Goal: Task Accomplishment & Management: Use online tool/utility

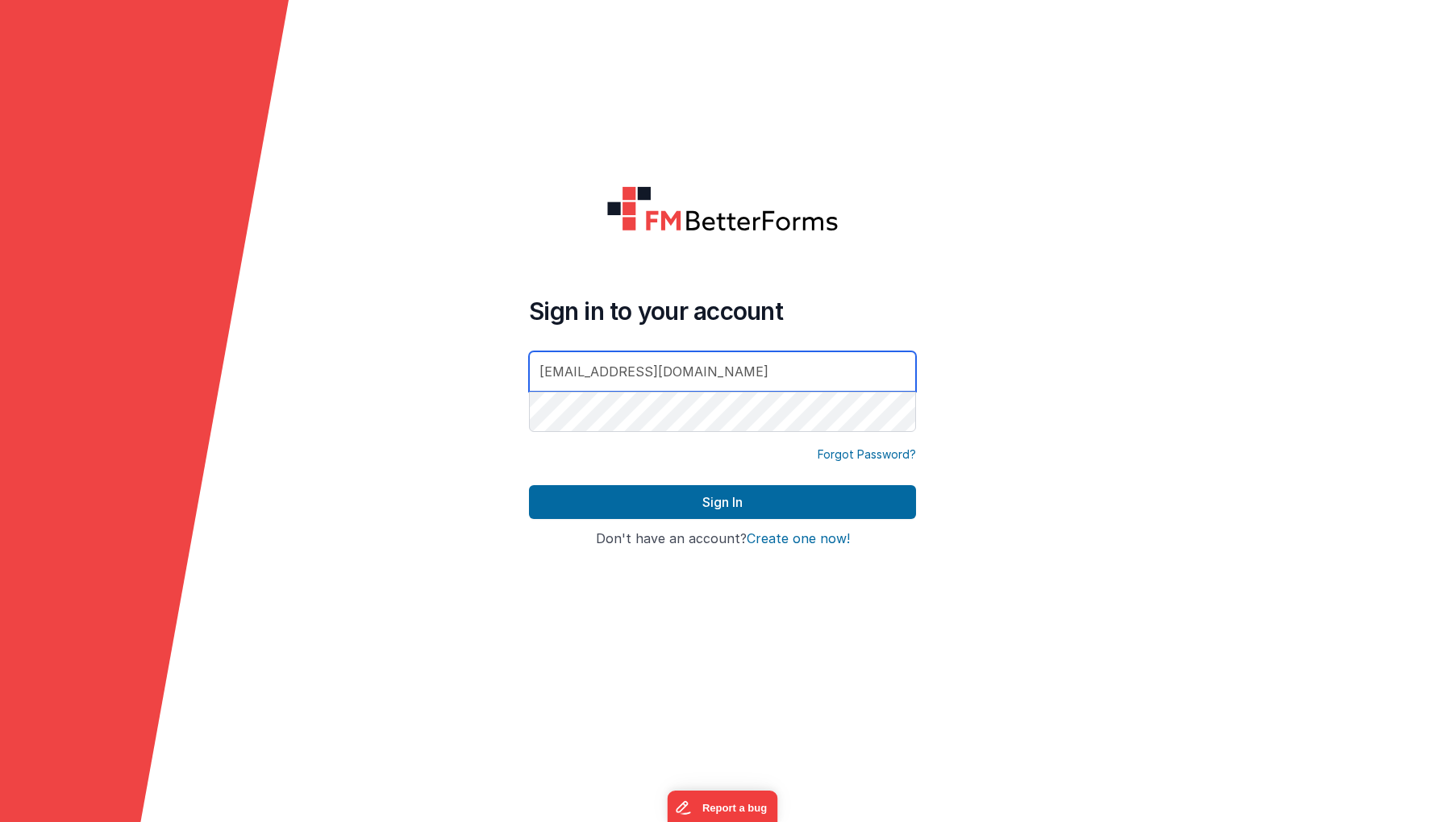
type input "[EMAIL_ADDRESS][DOMAIN_NAME]"
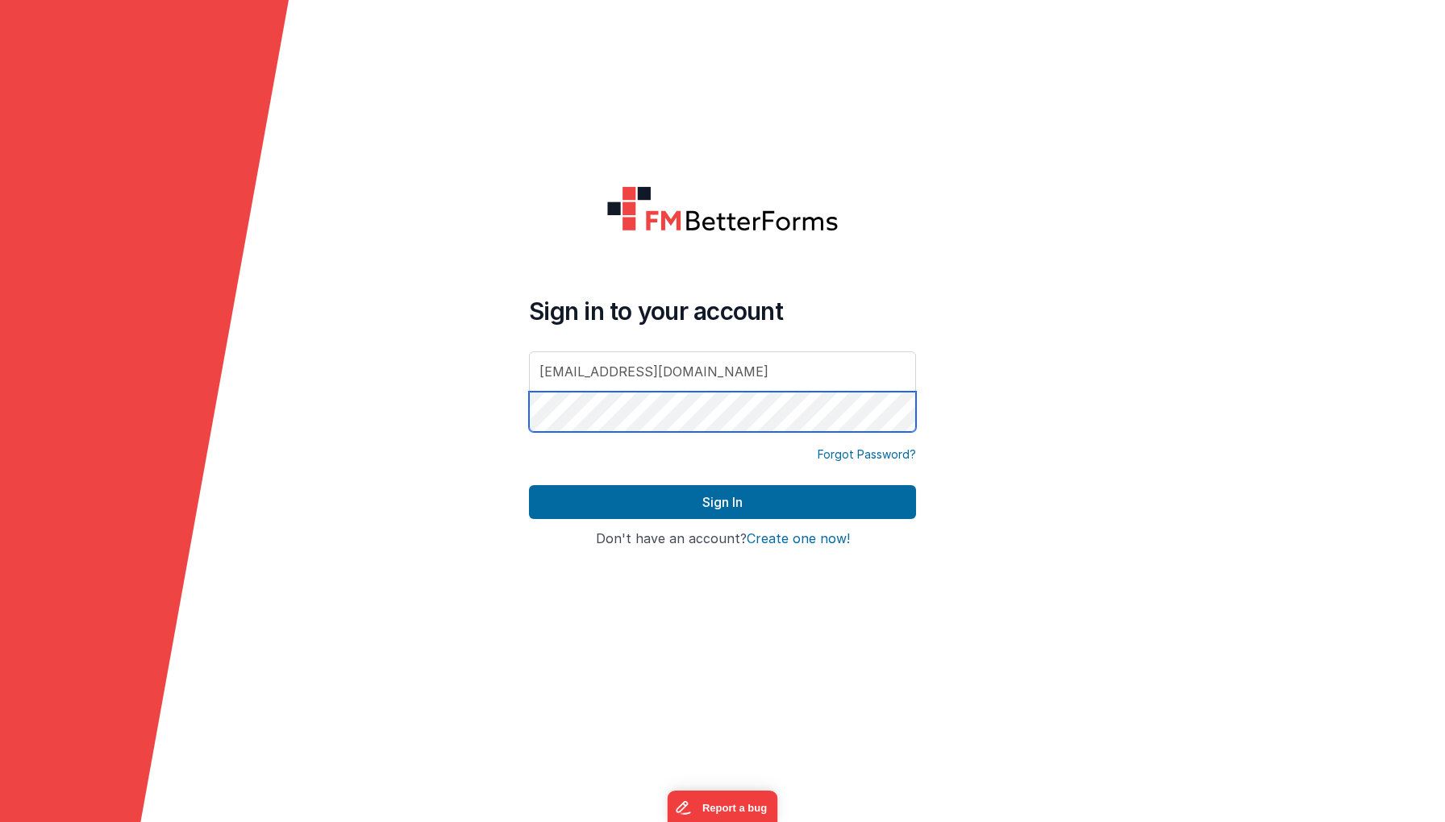
click at [722, 502] on button "Sign In" at bounding box center [722, 502] width 387 height 34
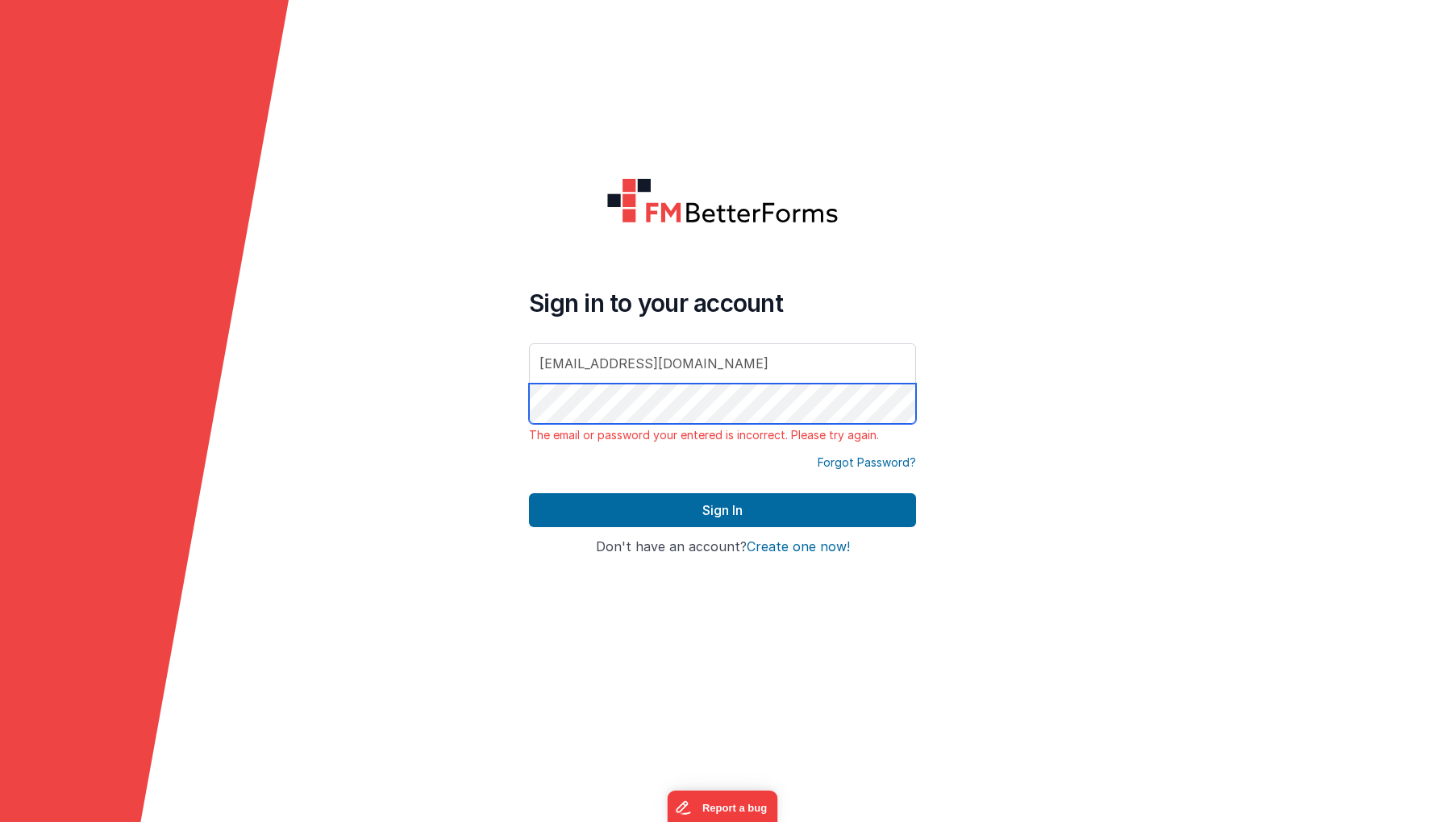
click at [722, 510] on button "Sign In" at bounding box center [722, 510] width 387 height 34
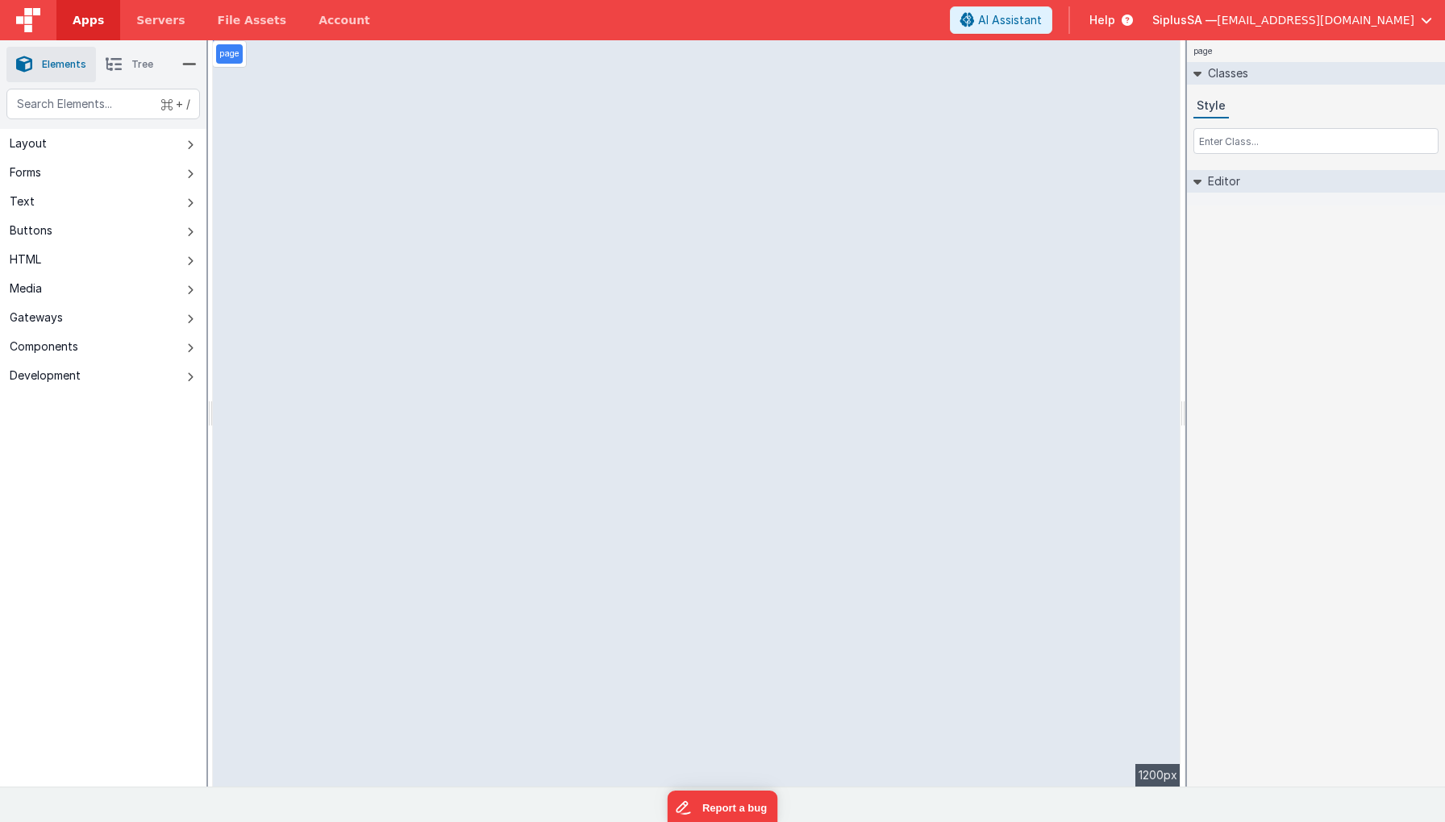
click at [232, 56] on p "page" at bounding box center [229, 54] width 20 height 13
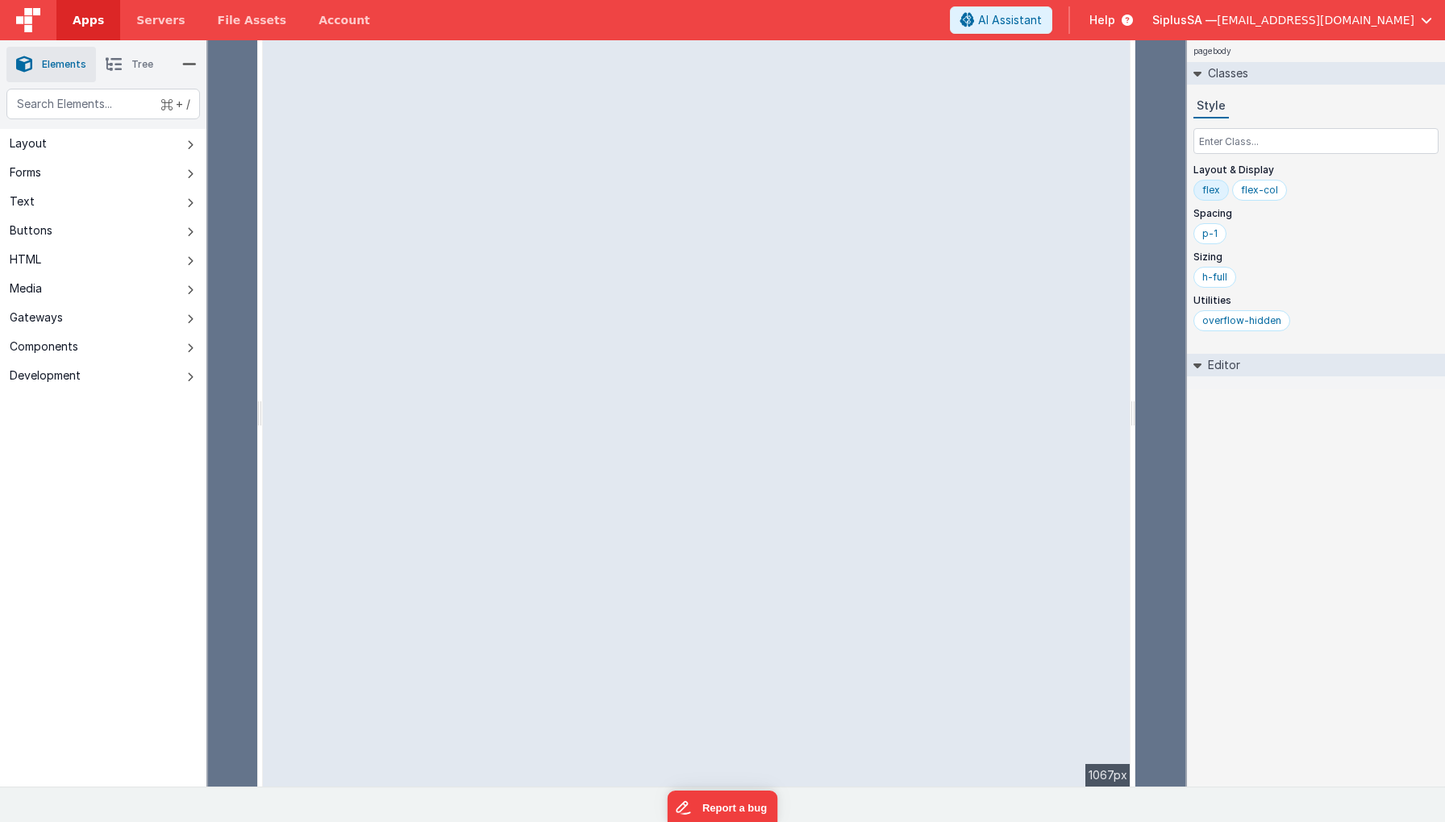
drag, startPoint x: 210, startPoint y: 767, endPoint x: 256, endPoint y: 763, distance: 45.4
click at [256, 763] on html "Apps Servers File Assets Account Some FUTURE Slot AI Assistant Help SiplusSA — …" at bounding box center [722, 411] width 1445 height 822
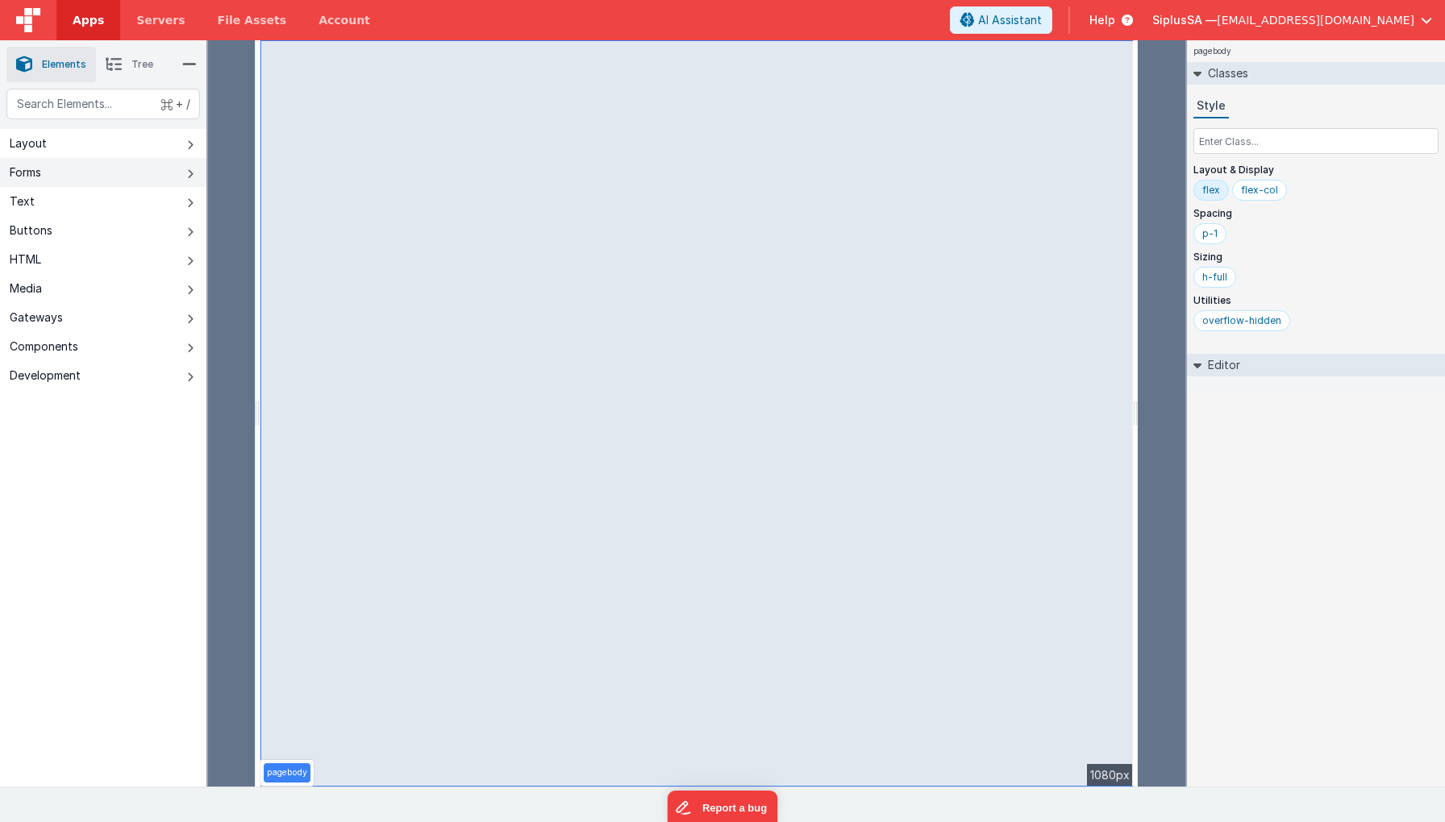
click at [81, 197] on button "Text" at bounding box center [103, 201] width 206 height 29
click at [301, 776] on p "pagebody" at bounding box center [287, 773] width 40 height 13
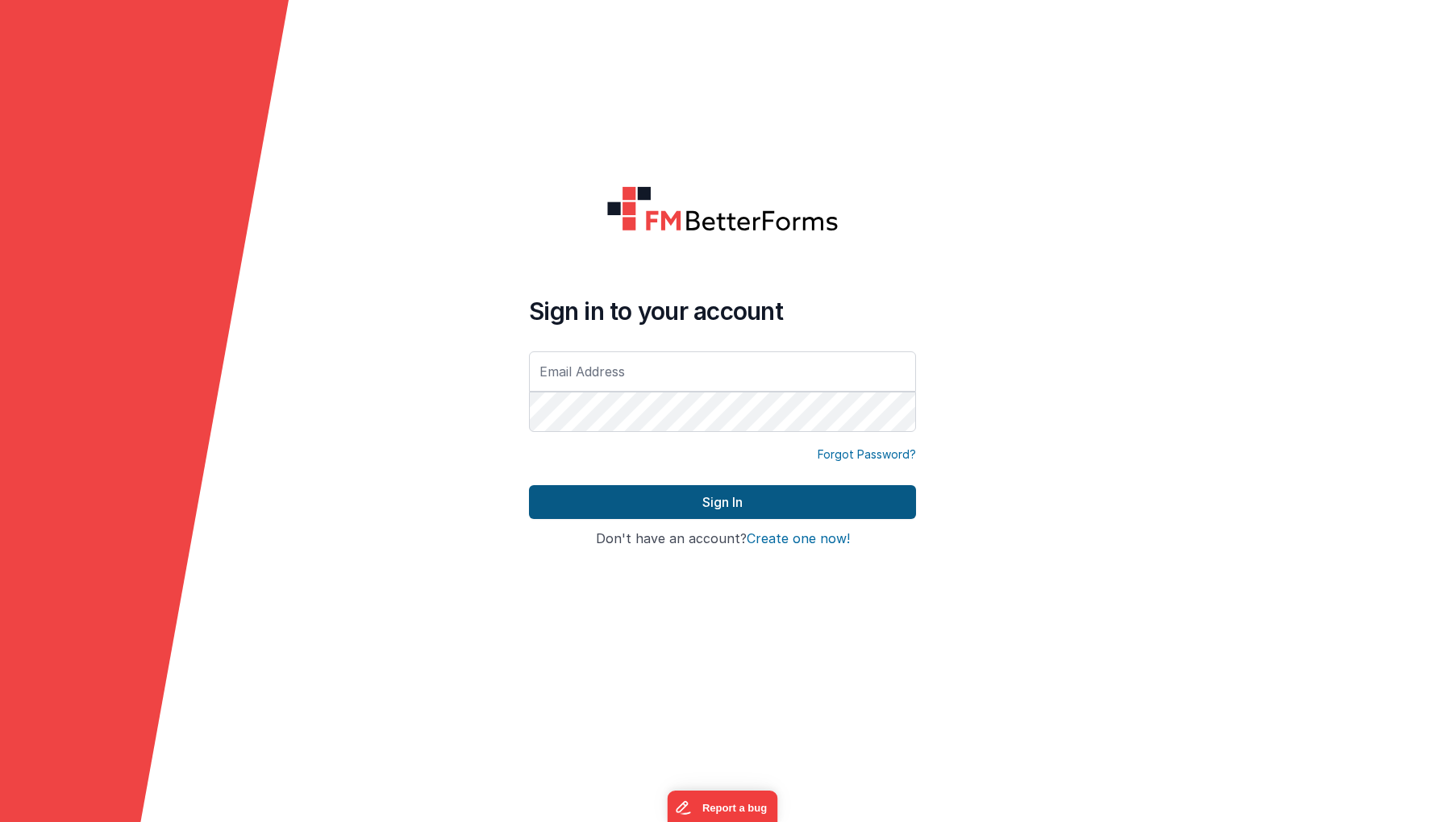
click at [605, 502] on button "Sign In" at bounding box center [722, 502] width 387 height 34
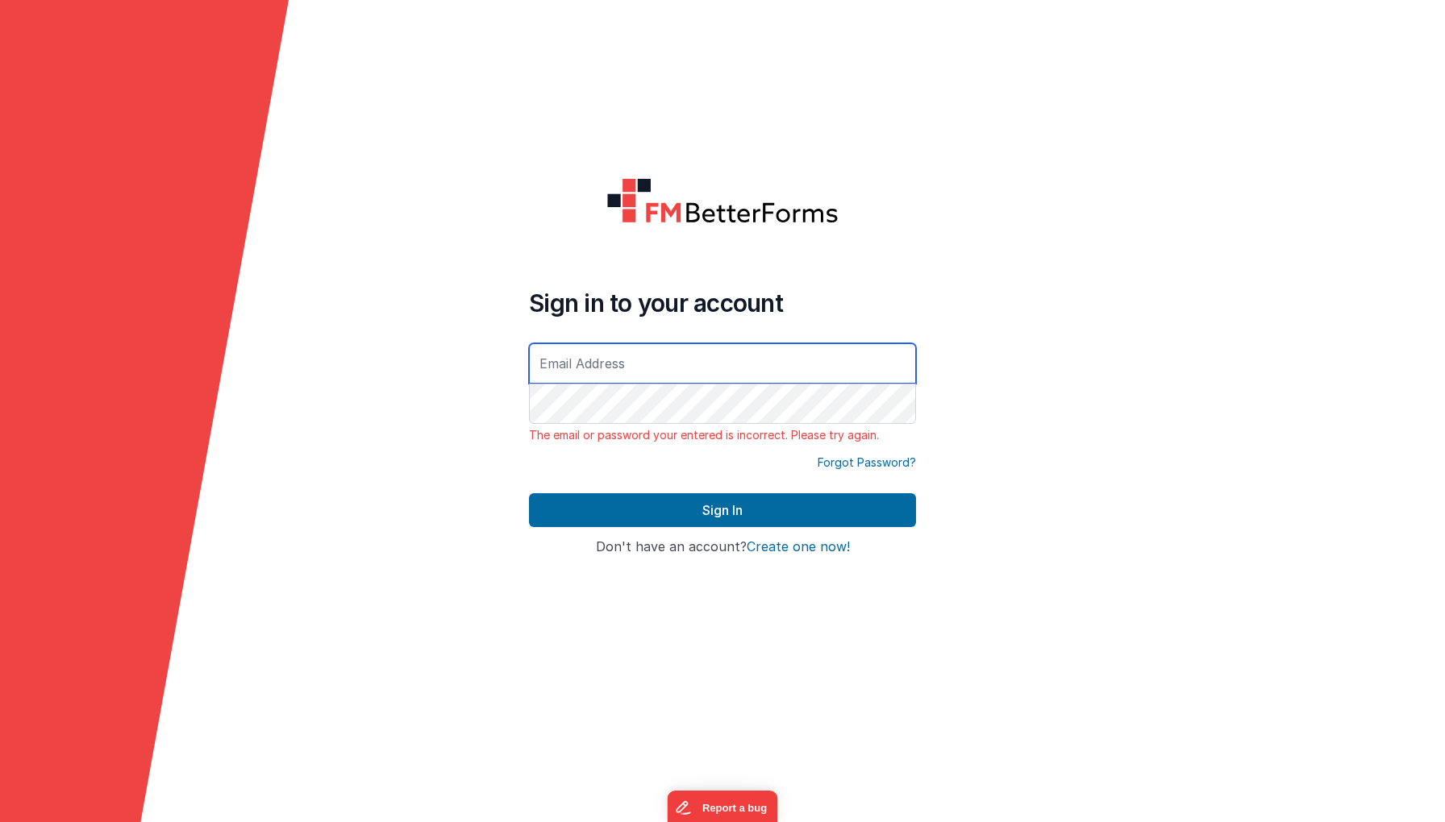
click at [590, 363] on input "text" at bounding box center [722, 363] width 387 height 40
type input "[EMAIL_ADDRESS][DOMAIN_NAME]"
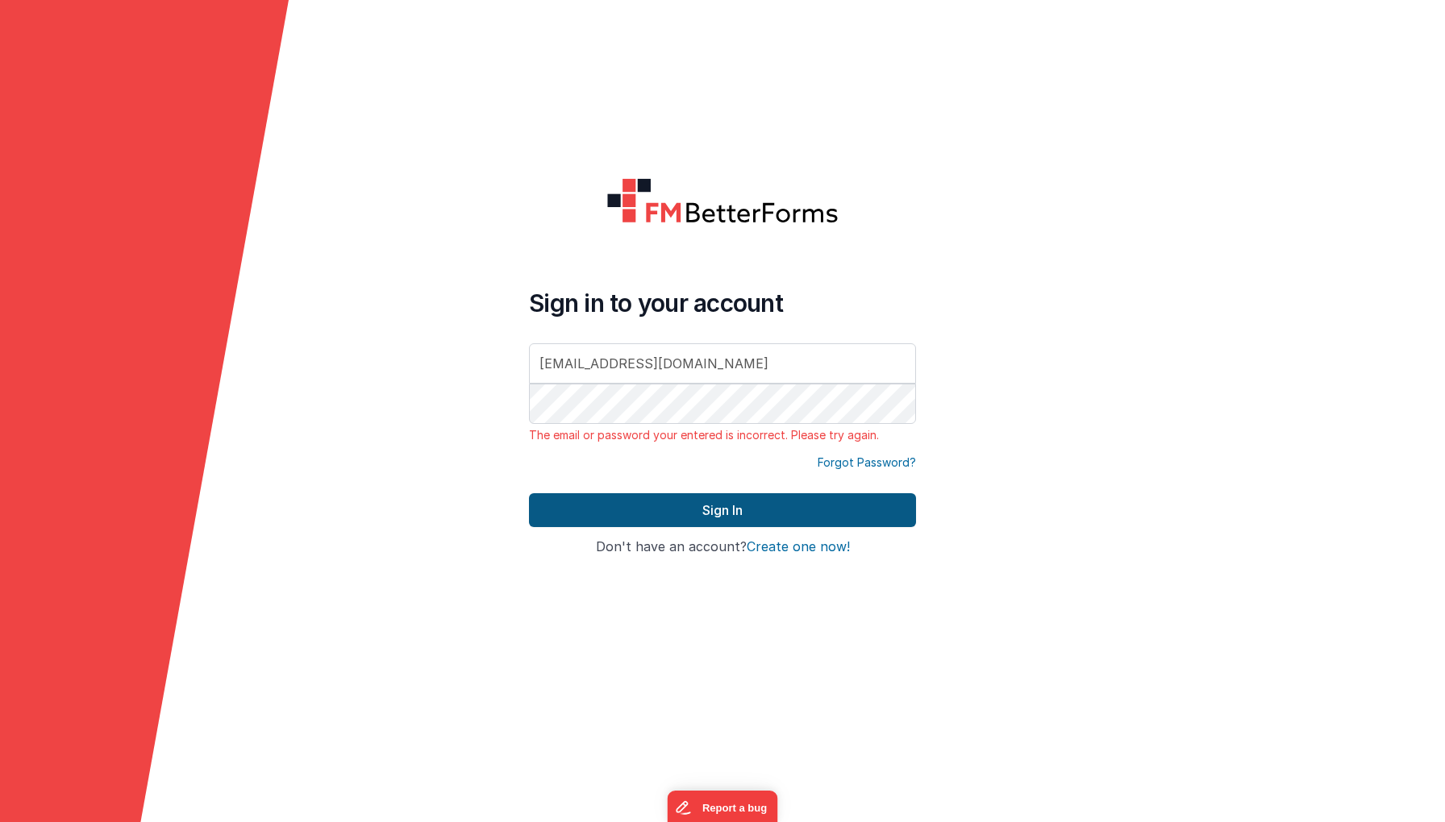
click at [728, 506] on button "Sign In" at bounding box center [722, 510] width 387 height 34
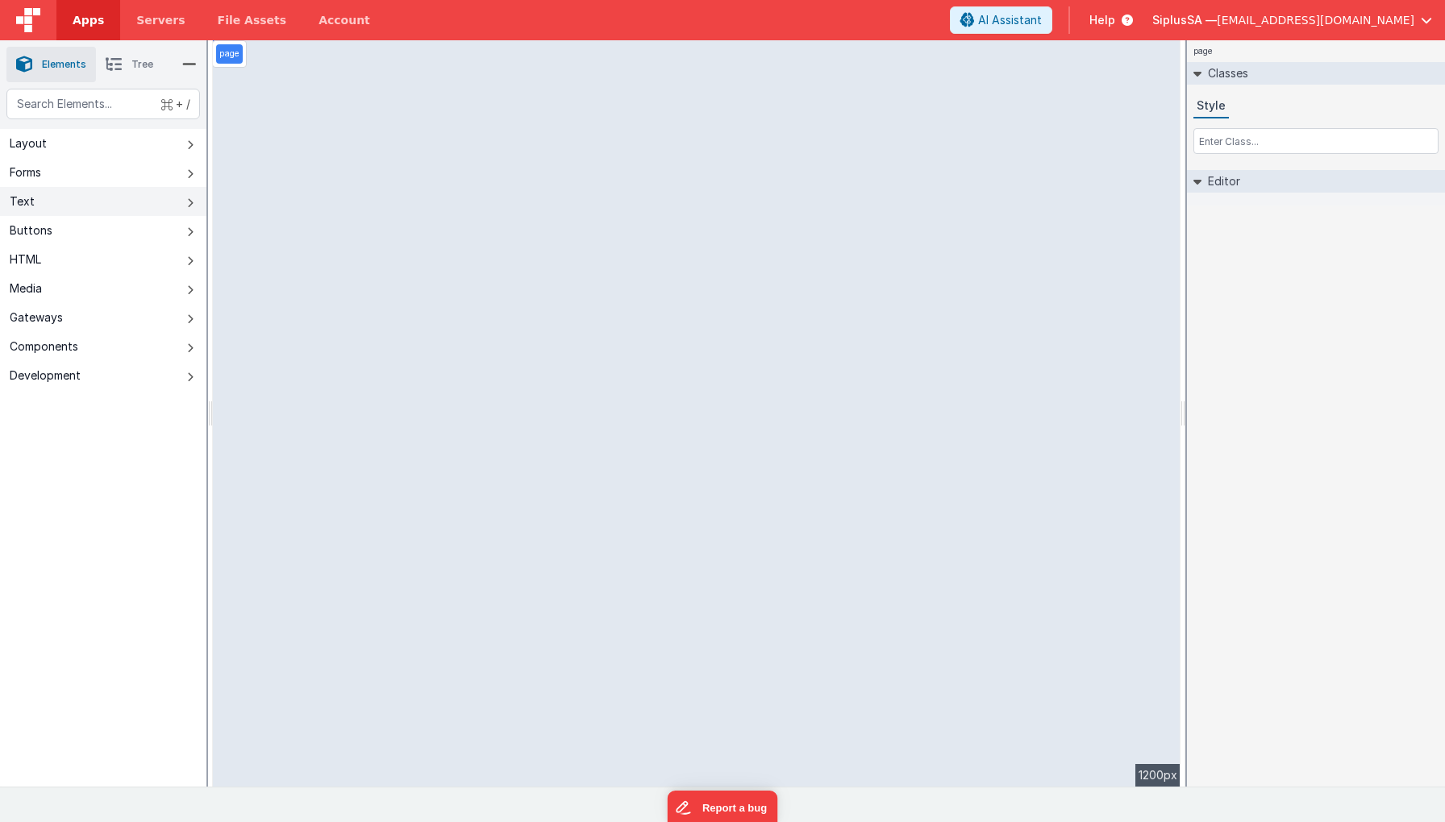
click at [111, 196] on button "Text" at bounding box center [103, 201] width 206 height 29
click at [200, 45] on ul "Elements Tree" at bounding box center [103, 64] width 206 height 48
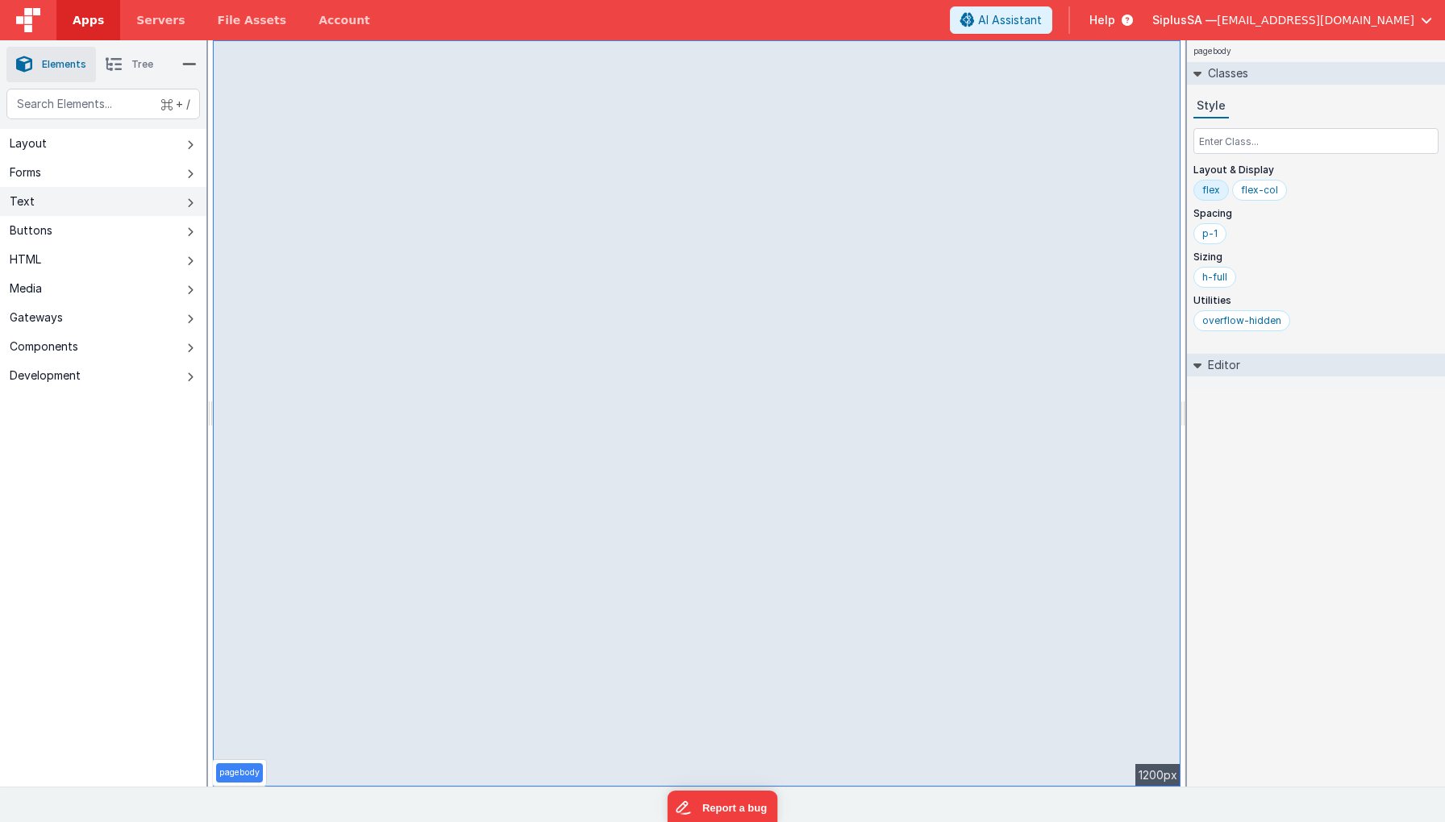
click at [137, 202] on button "Text" at bounding box center [103, 201] width 206 height 29
click at [1291, 114] on div "Style" at bounding box center [1315, 106] width 245 height 24
click at [1265, 193] on div "flex-col" at bounding box center [1259, 190] width 37 height 13
click at [1220, 195] on div "flex" at bounding box center [1210, 190] width 35 height 21
click at [98, 308] on button "Gateways" at bounding box center [103, 317] width 206 height 29
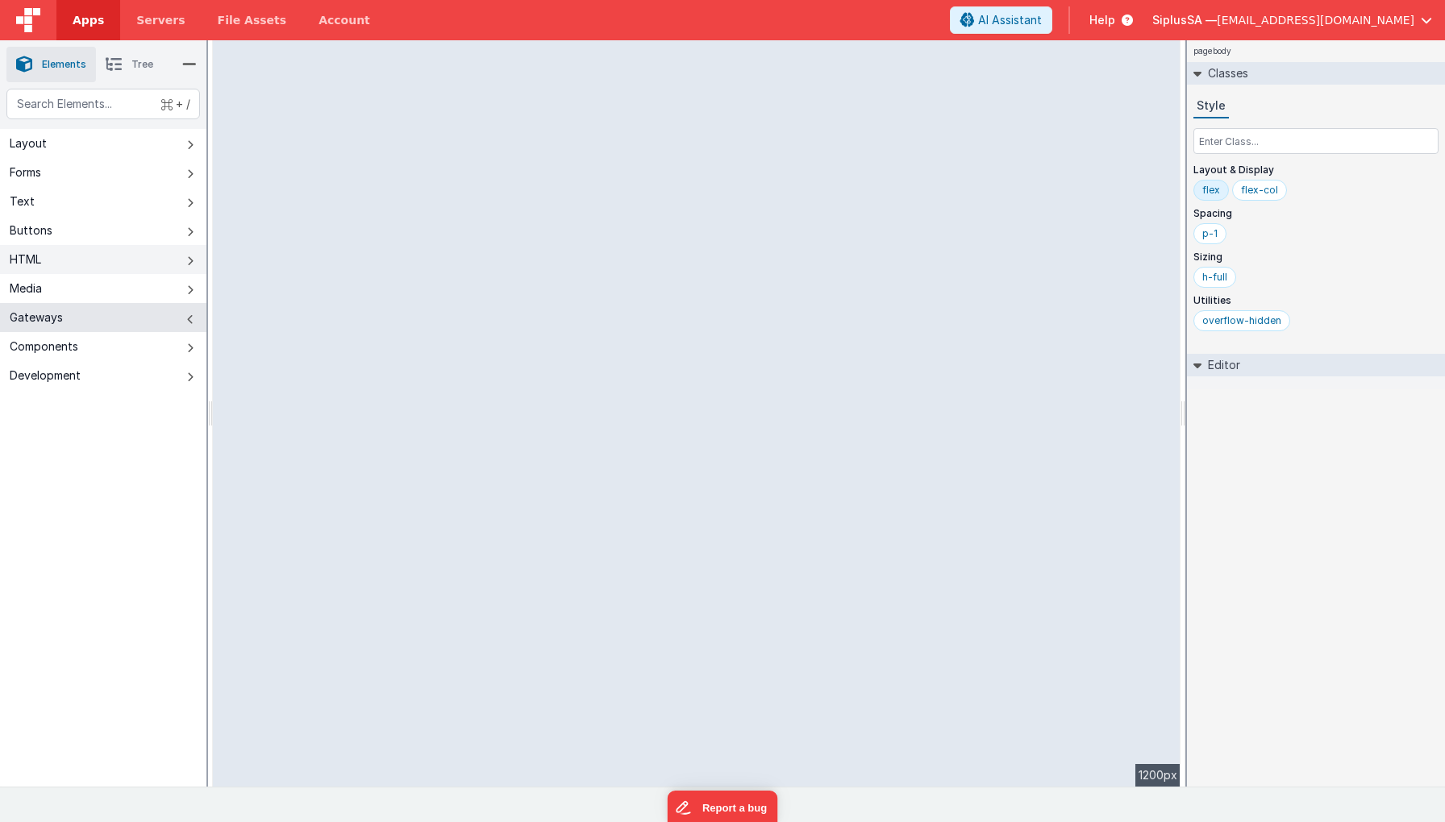
click at [90, 273] on button "HTML" at bounding box center [103, 259] width 206 height 29
click at [43, 60] on span "Elements" at bounding box center [64, 64] width 44 height 13
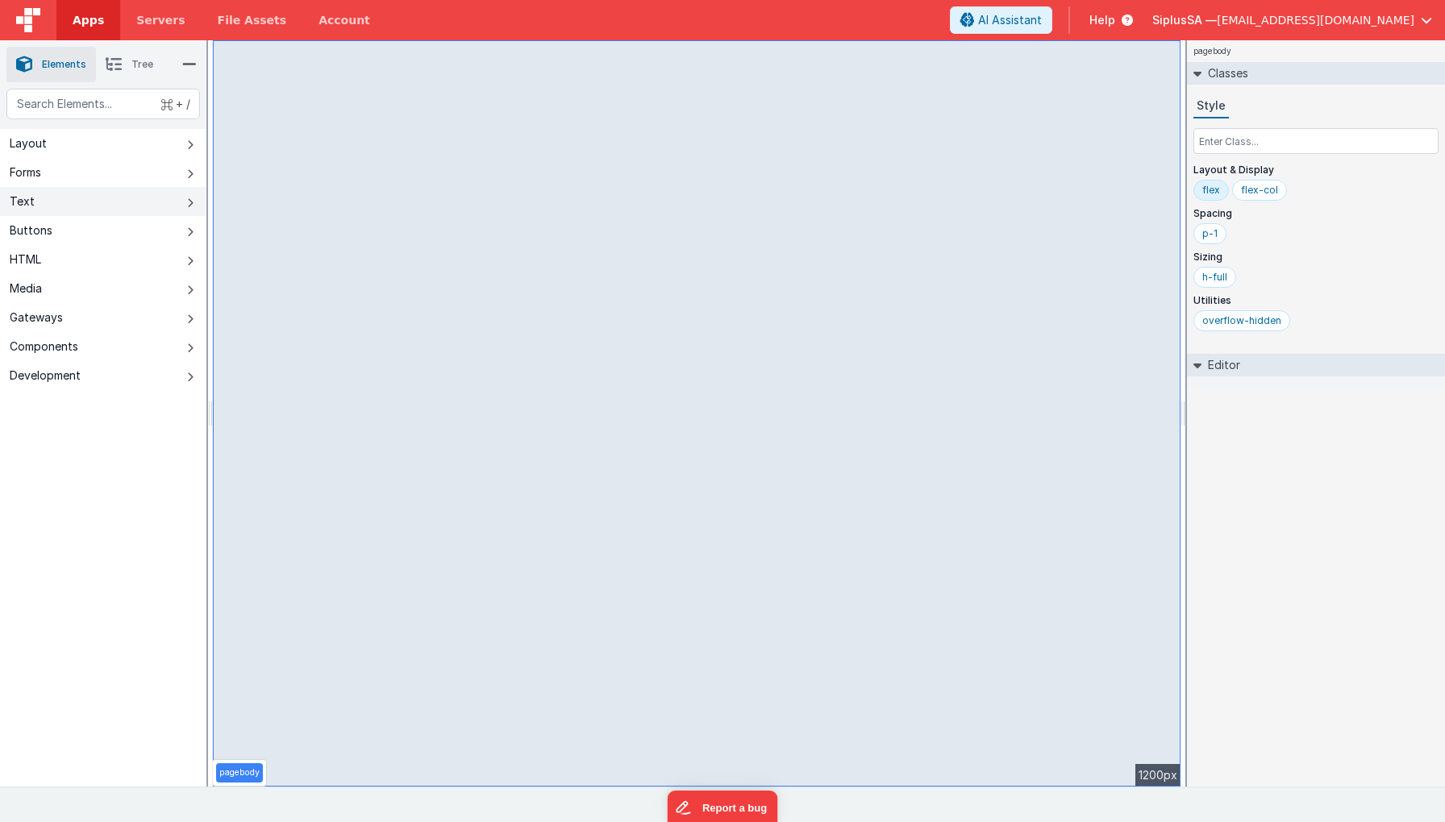
click at [120, 202] on button "Text" at bounding box center [103, 201] width 206 height 29
click at [89, 256] on button "HTML" at bounding box center [103, 259] width 206 height 29
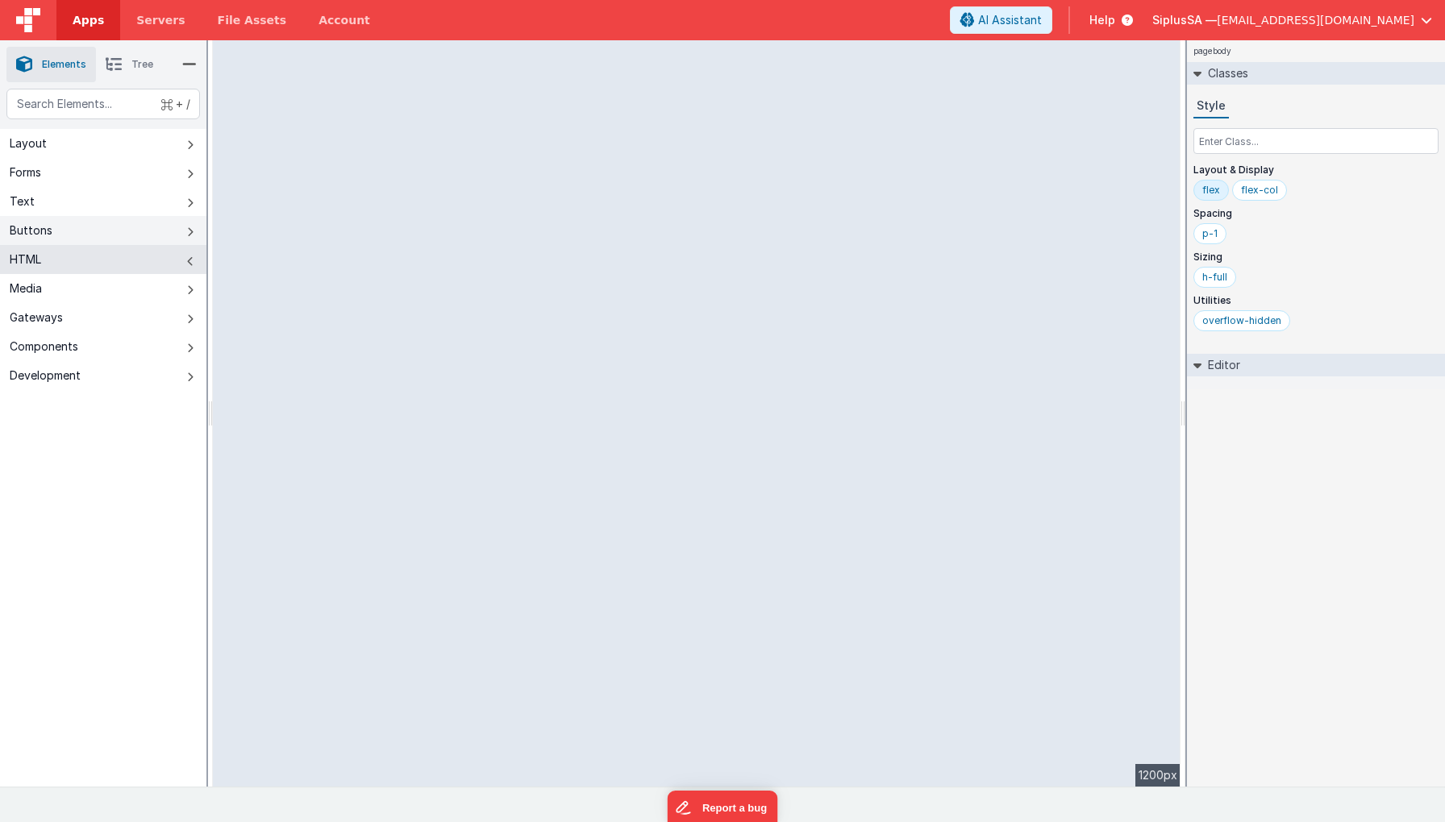
click at [94, 239] on button "Buttons" at bounding box center [103, 230] width 206 height 29
